Goal: Task Accomplishment & Management: Manage account settings

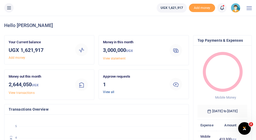
click at [111, 92] on link "View all" at bounding box center [108, 92] width 11 height 4
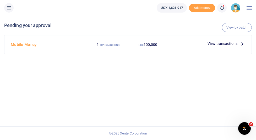
click at [217, 44] on span "View transactions" at bounding box center [222, 44] width 30 height 6
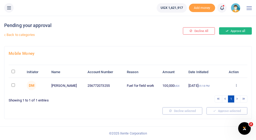
click at [236, 31] on button "Approve all" at bounding box center [235, 30] width 33 height 7
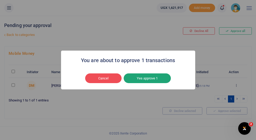
click at [145, 79] on button "Yes approve 1" at bounding box center [147, 78] width 47 height 10
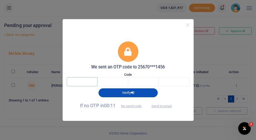
click at [88, 81] on input "text" at bounding box center [82, 81] width 31 height 9
type input "8"
type input "3"
type input "7"
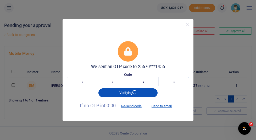
type input "0"
click at [84, 84] on input "8" at bounding box center [82, 81] width 31 height 9
type input "4"
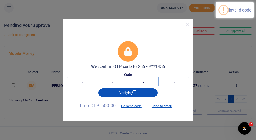
type input "0"
type input "3"
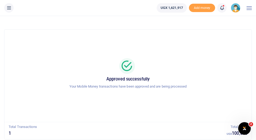
click at [250, 9] on div at bounding box center [248, 8] width 5 height 16
click at [235, 10] on img at bounding box center [235, 7] width 9 height 9
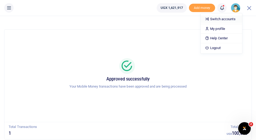
click at [223, 20] on link "Switch accounts" at bounding box center [221, 18] width 41 height 7
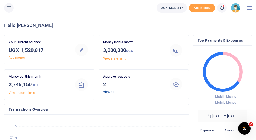
click at [110, 92] on link "View all" at bounding box center [108, 92] width 11 height 4
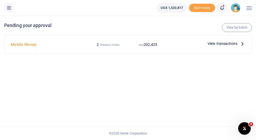
click at [215, 43] on span "View transactions" at bounding box center [222, 44] width 30 height 6
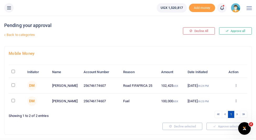
click at [13, 86] on input "checkbox" at bounding box center [13, 84] width 3 height 3
checkbox input "true"
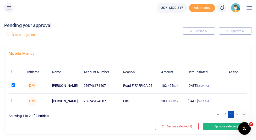
click at [217, 126] on button "Approve selected (1)" at bounding box center [225, 126] width 45 height 7
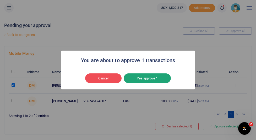
click at [148, 79] on button "Yes approve 1" at bounding box center [147, 78] width 47 height 10
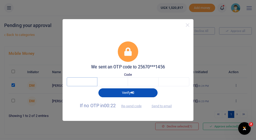
click at [86, 81] on input "text" at bounding box center [82, 81] width 31 height 9
type input "1"
type input "0"
type input "7"
type input "2"
